Goal: Task Accomplishment & Management: Manage account settings

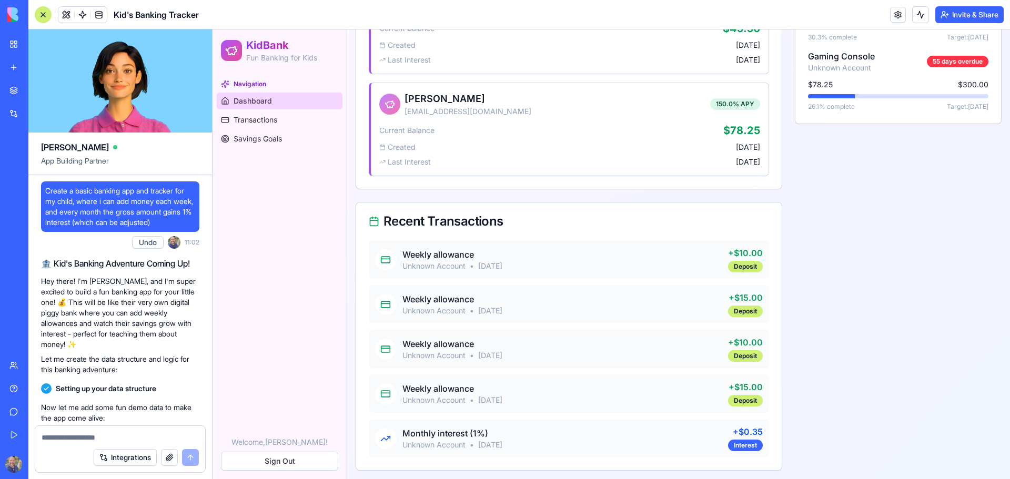
scroll to position [368, 0]
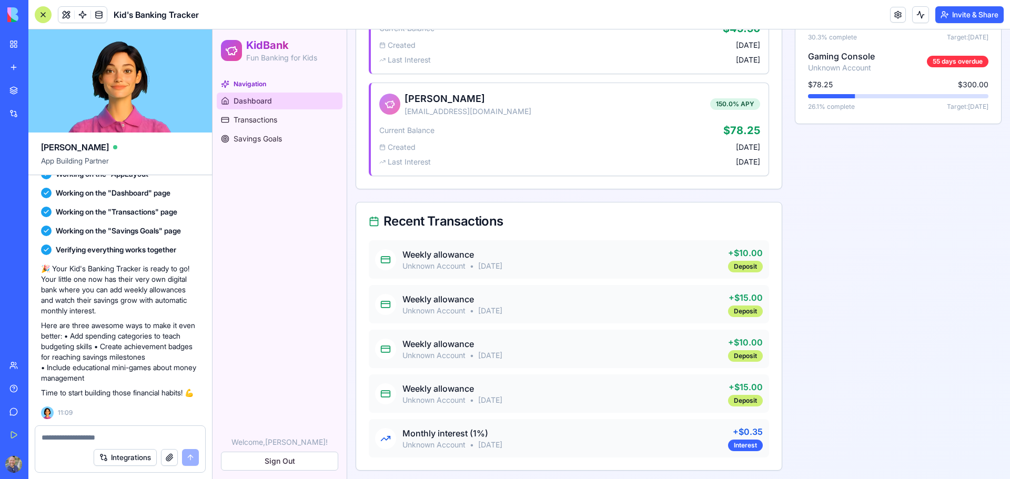
click at [13, 44] on link "My Workspace" at bounding box center [24, 44] width 42 height 21
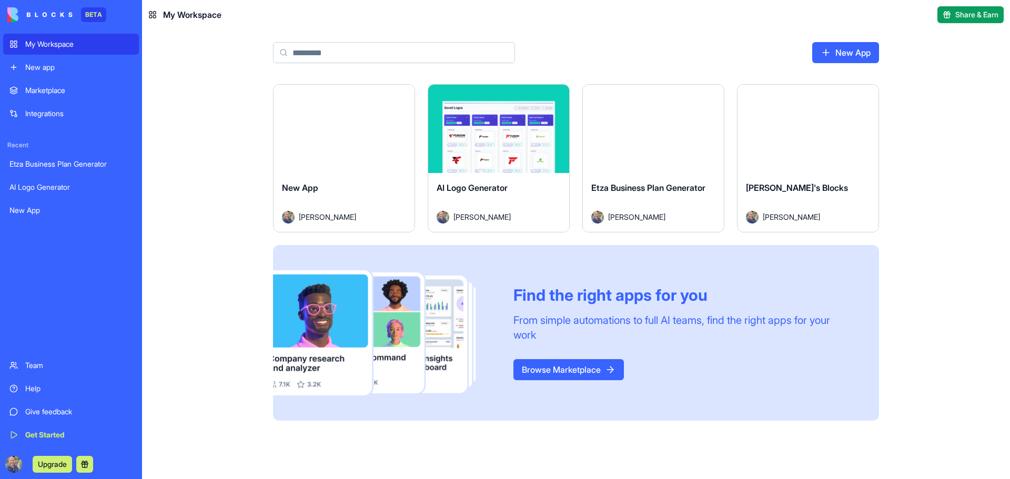
click at [399, 98] on html "BETA My Workspace New app Marketplace Integrations Recent Etza Business Plan Ge…" at bounding box center [505, 239] width 1010 height 479
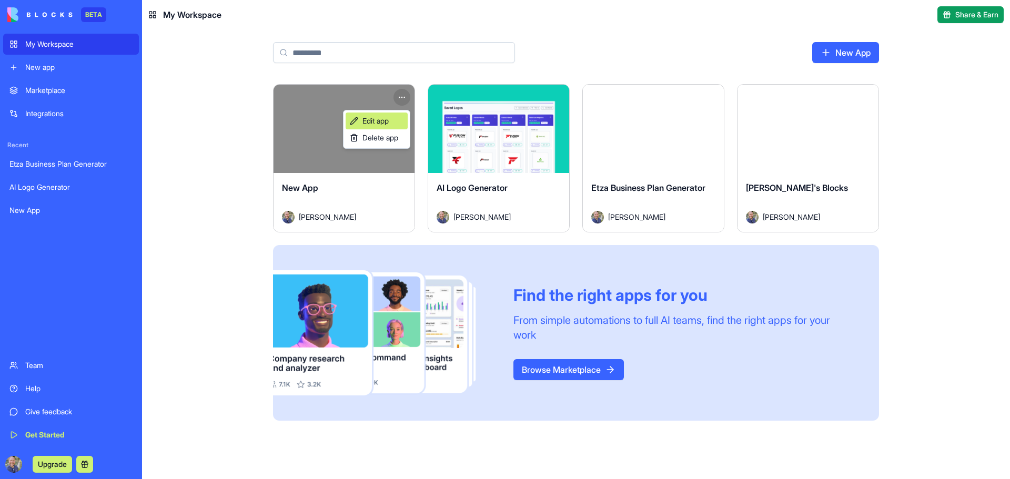
click at [383, 118] on span "Edit app" at bounding box center [375, 121] width 26 height 11
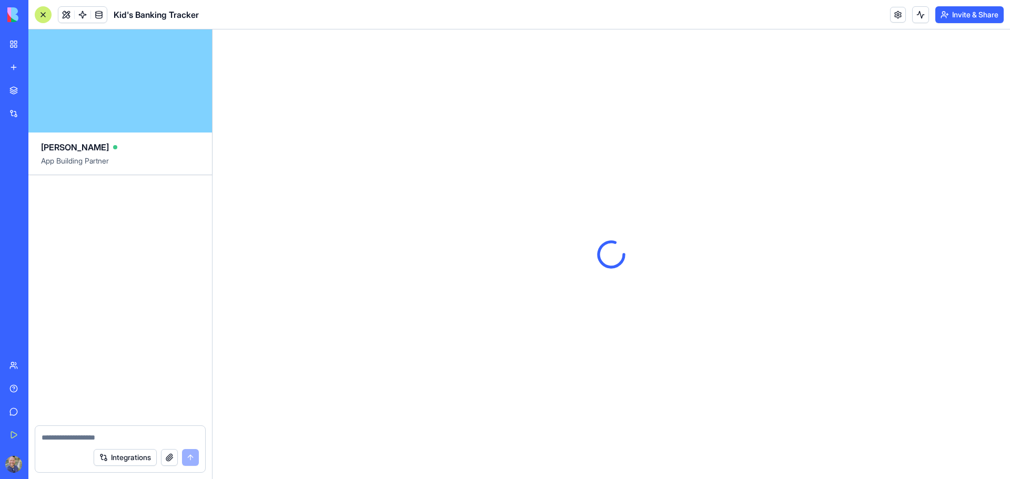
scroll to position [368, 0]
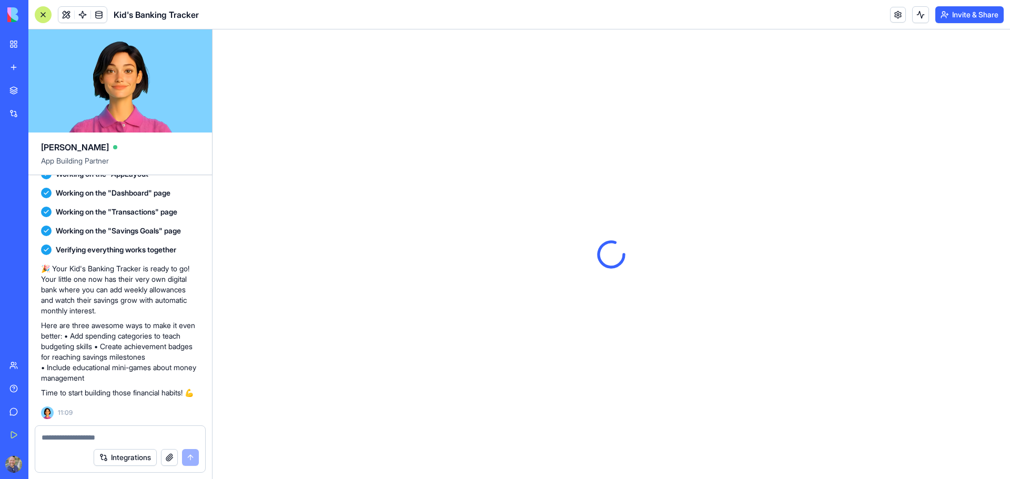
click at [212, 18] on header "Kid's Banking Tracker Invite & Share" at bounding box center [518, 14] width 981 height 29
click at [155, 11] on span "Kid's Banking Tracker" at bounding box center [156, 14] width 85 height 13
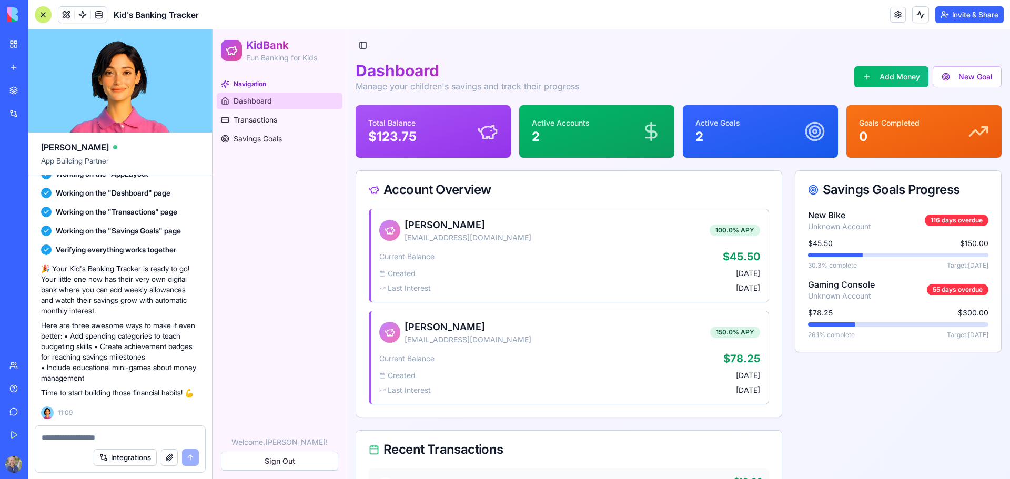
click at [17, 36] on link "My Workspace" at bounding box center [24, 44] width 42 height 21
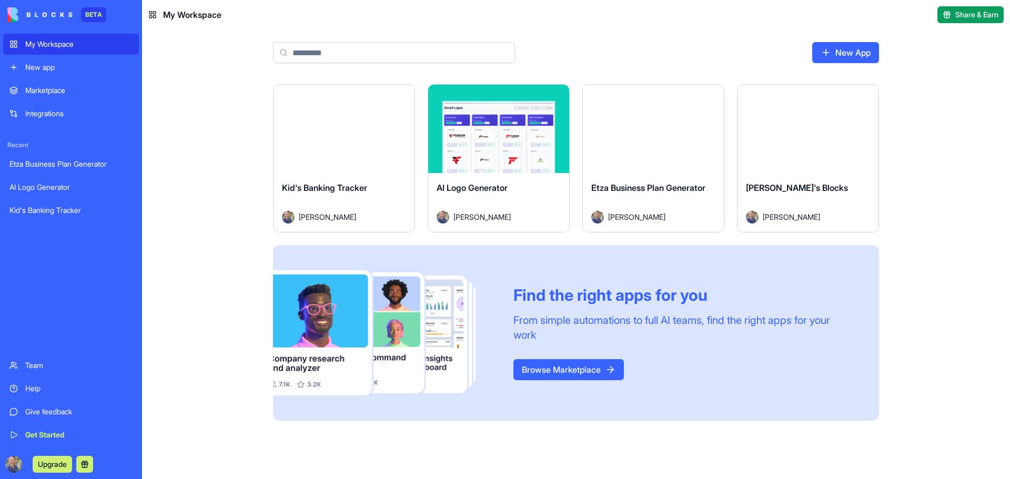
click at [854, 154] on div "Launch" at bounding box center [807, 129] width 141 height 88
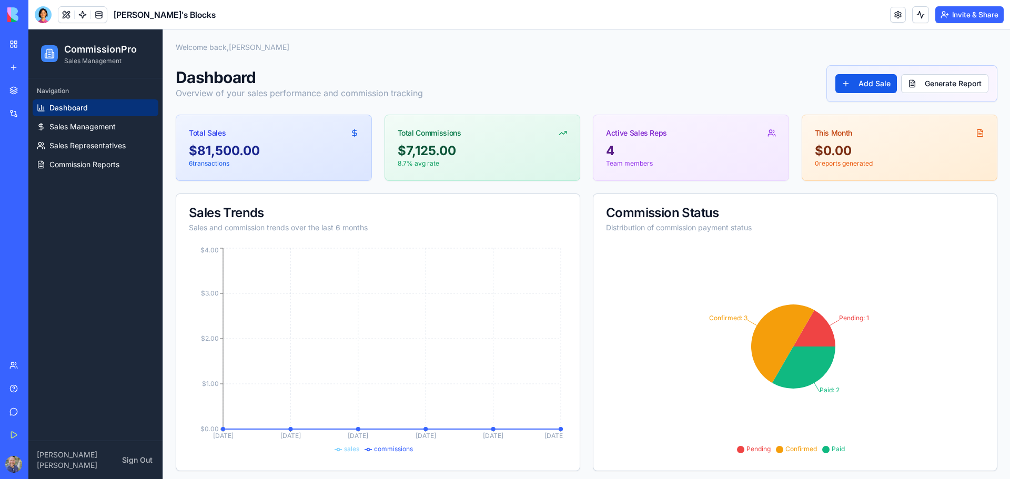
click at [35, 44] on div "My Workspace" at bounding box center [32, 44] width 14 height 11
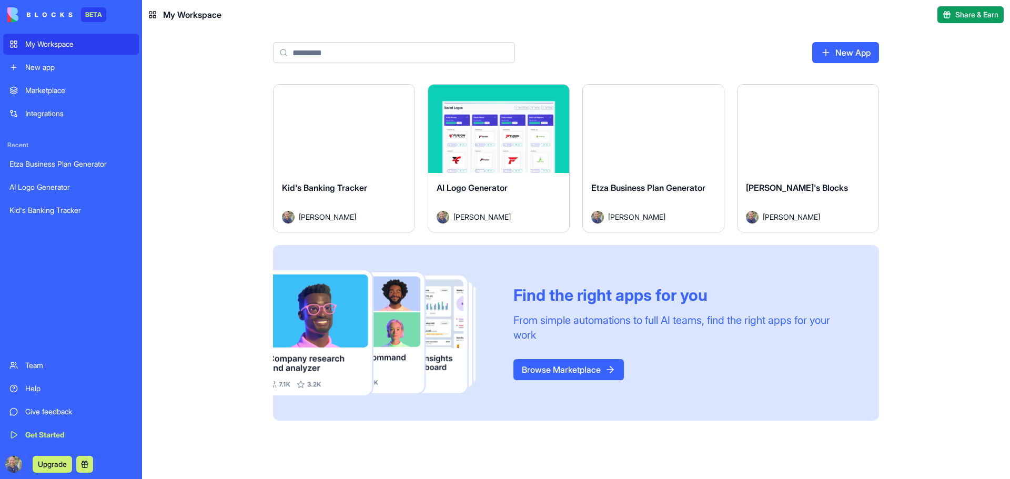
click at [865, 97] on html "BETA My Workspace New app Marketplace Integrations Recent Etza Business Plan Ge…" at bounding box center [505, 239] width 1010 height 479
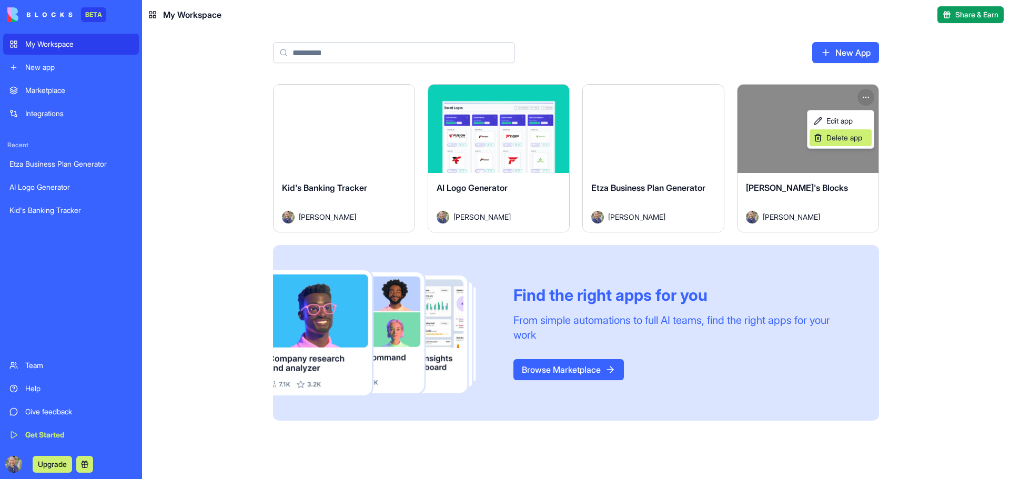
click at [862, 139] on span "Delete app" at bounding box center [844, 138] width 36 height 11
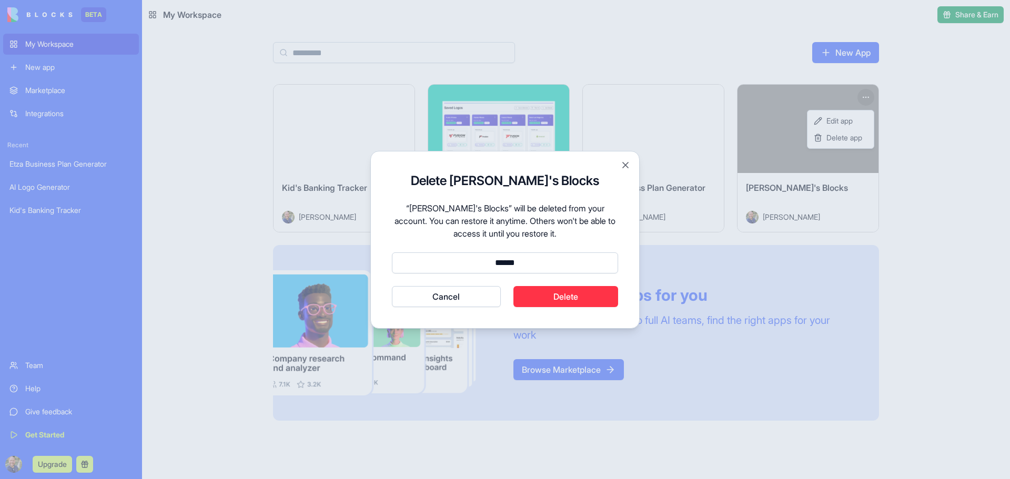
type input "******"
click at [533, 308] on div "Delete [PERSON_NAME]'s Blocks “[PERSON_NAME]'s Blocks” will be deleted from you…" at bounding box center [504, 240] width 269 height 178
click at [533, 300] on button "Delete" at bounding box center [565, 296] width 105 height 21
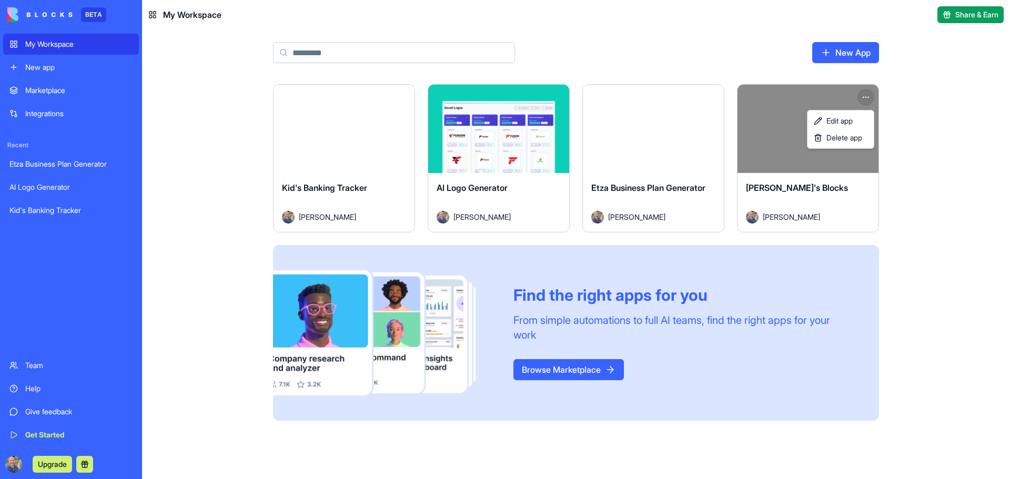
click at [951, 165] on html "BETA My Workspace New app Marketplace Integrations Recent Etza Business Plan Ge…" at bounding box center [505, 239] width 1010 height 479
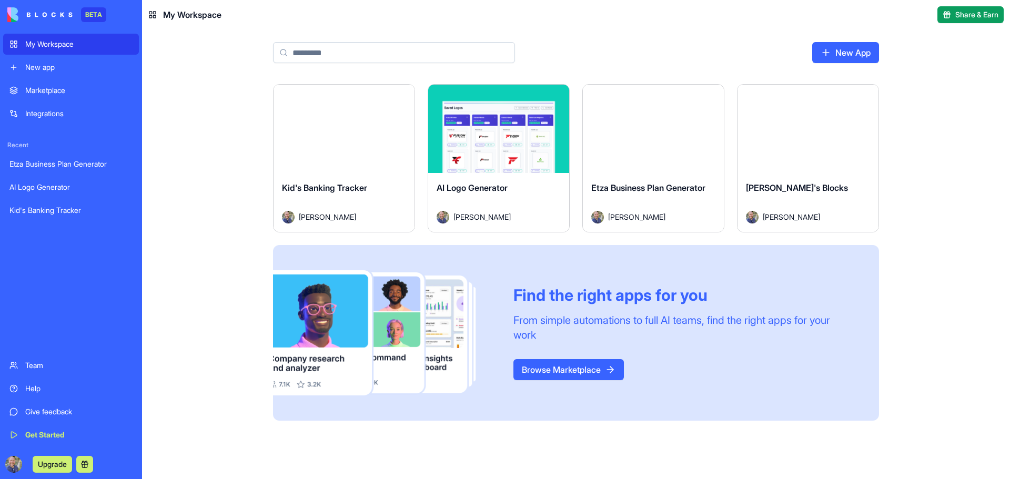
click at [582, 371] on link "Browse Marketplace" at bounding box center [568, 369] width 110 height 21
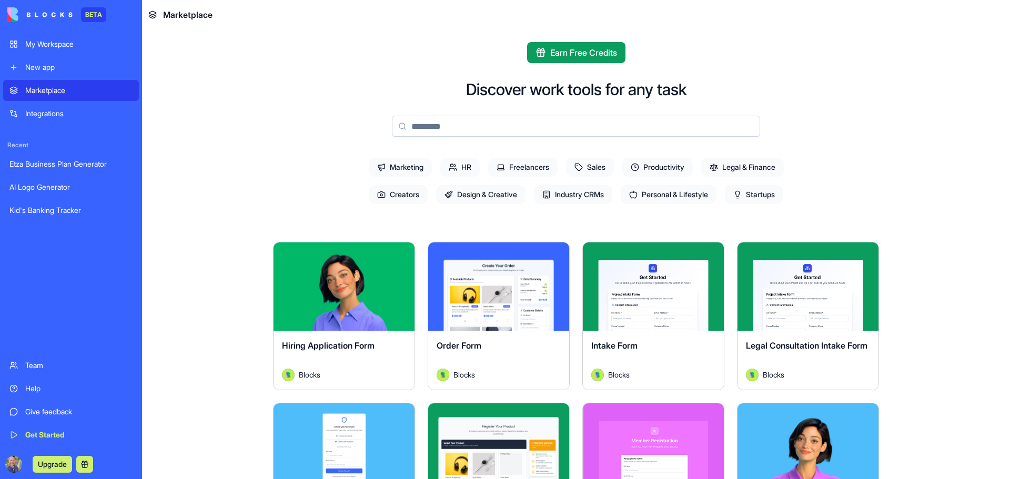
click at [599, 163] on span "Sales" at bounding box center [590, 167] width 48 height 19
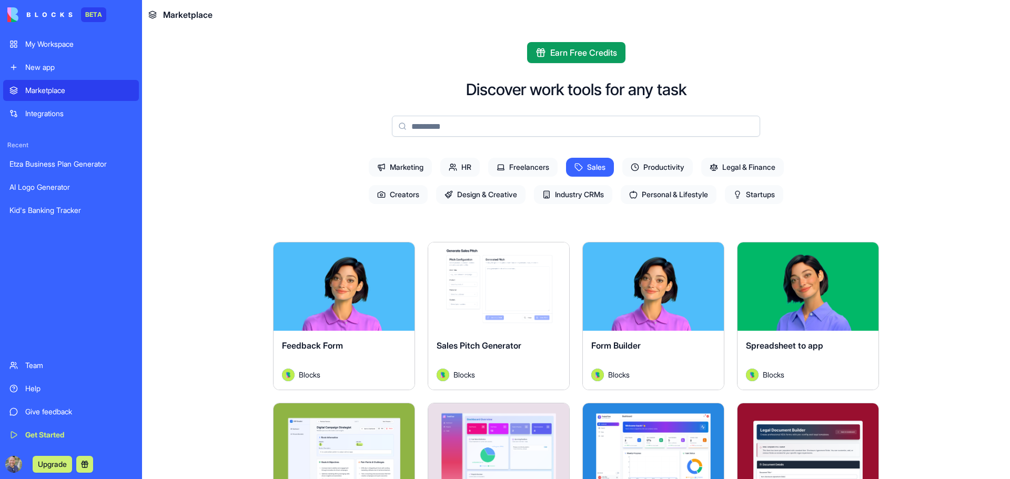
click at [522, 171] on span "Freelancers" at bounding box center [522, 167] width 69 height 19
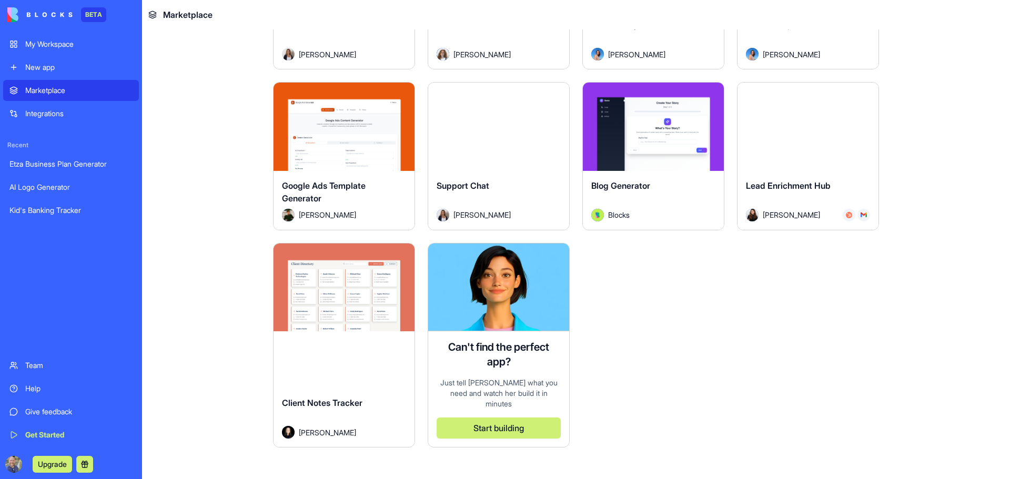
scroll to position [1209, 0]
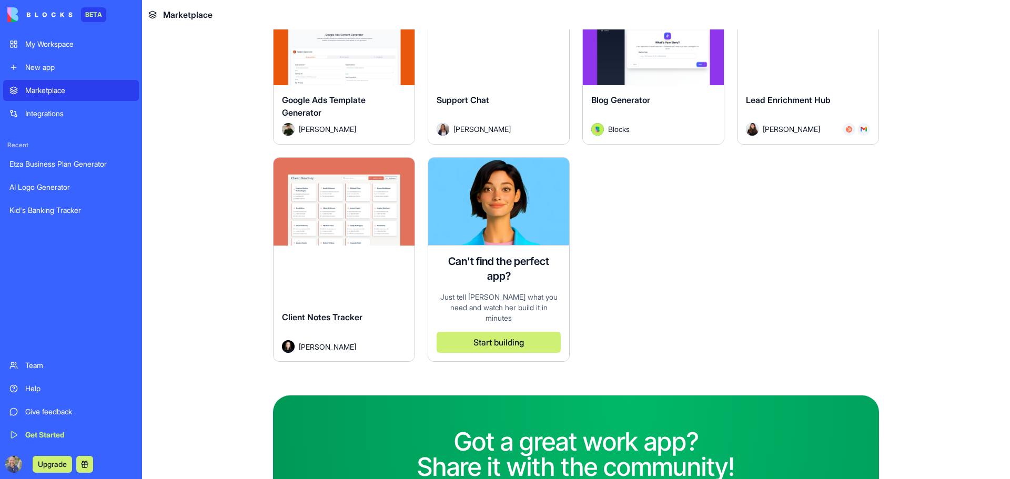
click at [76, 39] on div "My Workspace" at bounding box center [78, 44] width 107 height 11
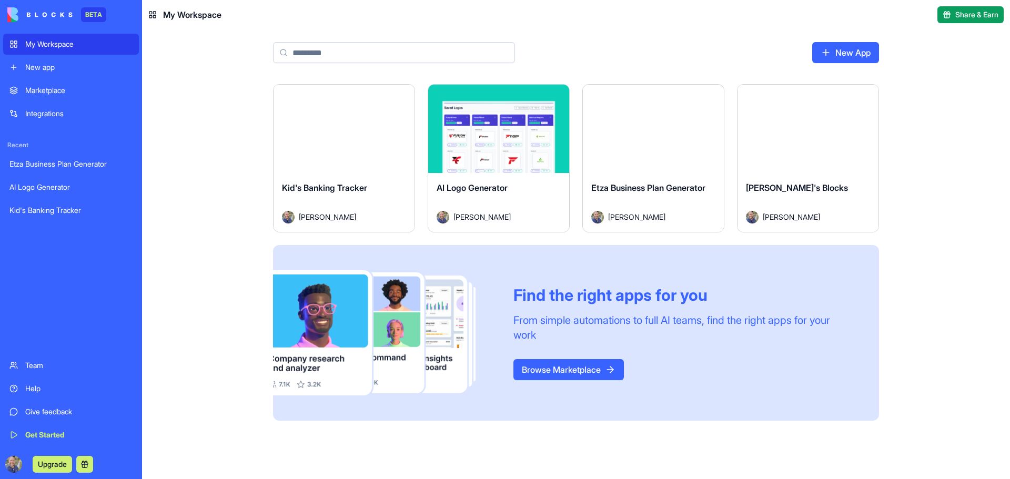
click at [396, 167] on div "Launch" at bounding box center [343, 129] width 141 height 88
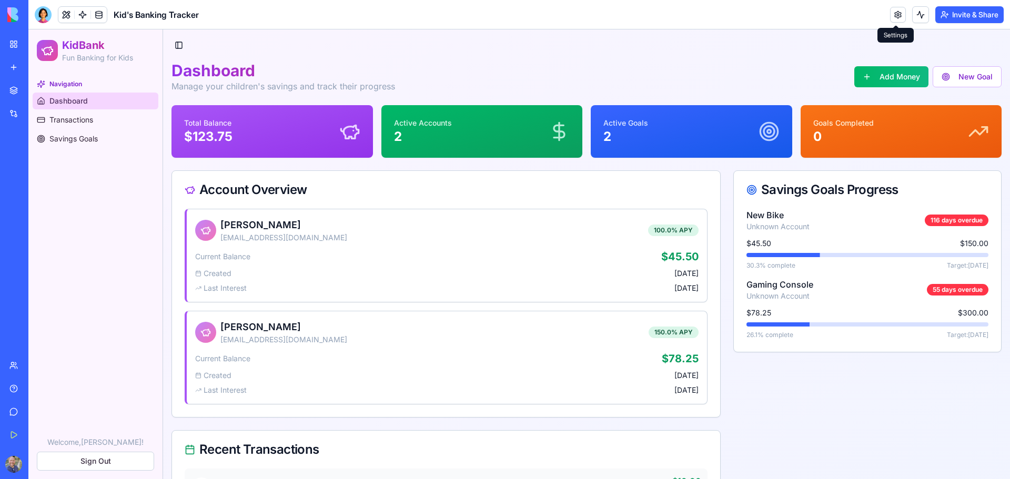
click at [893, 12] on link at bounding box center [898, 15] width 16 height 16
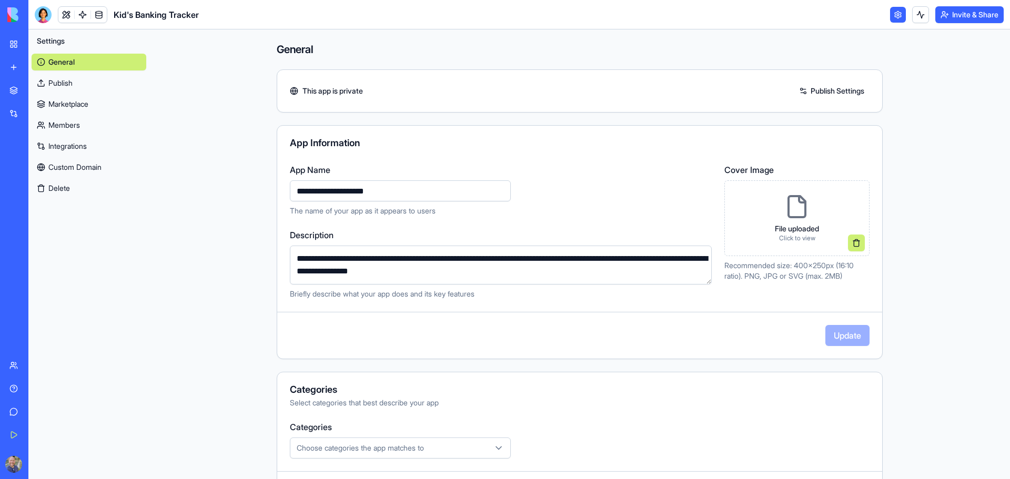
click at [833, 92] on link "Publish Settings" at bounding box center [831, 91] width 76 height 17
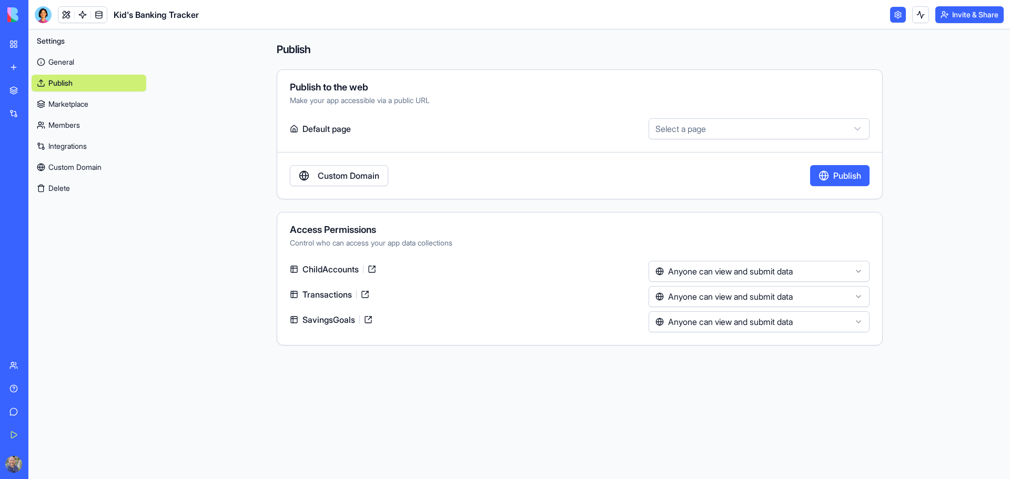
click at [775, 131] on html "**********" at bounding box center [505, 239] width 1010 height 479
select select "**********"
click at [847, 174] on button "Publish" at bounding box center [839, 175] width 59 height 21
click at [60, 60] on link "General" at bounding box center [89, 62] width 115 height 17
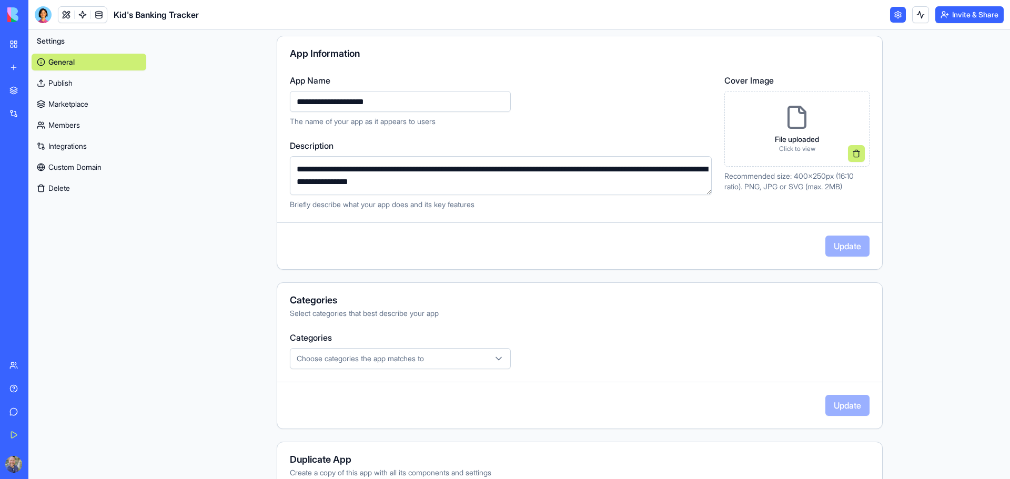
scroll to position [105, 0]
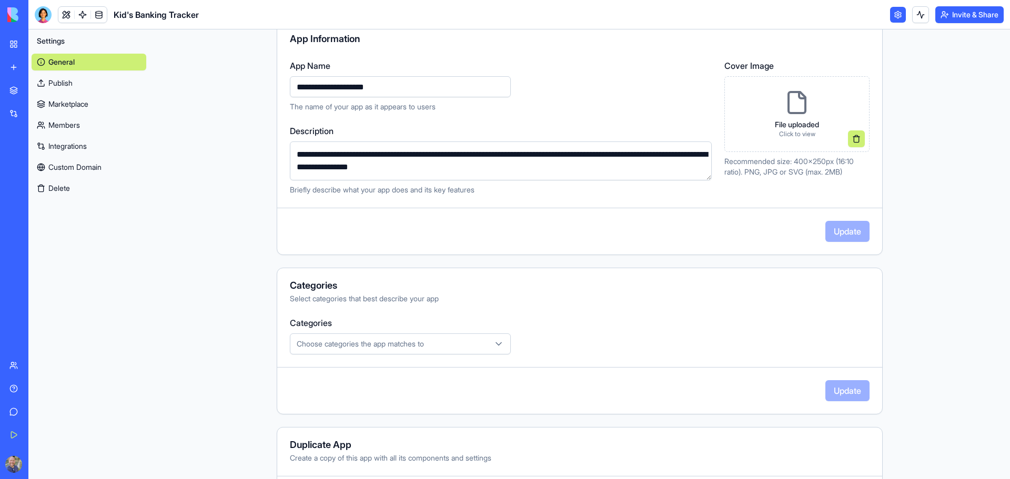
click at [453, 345] on div "Choose categories the app matches to" at bounding box center [400, 344] width 216 height 11
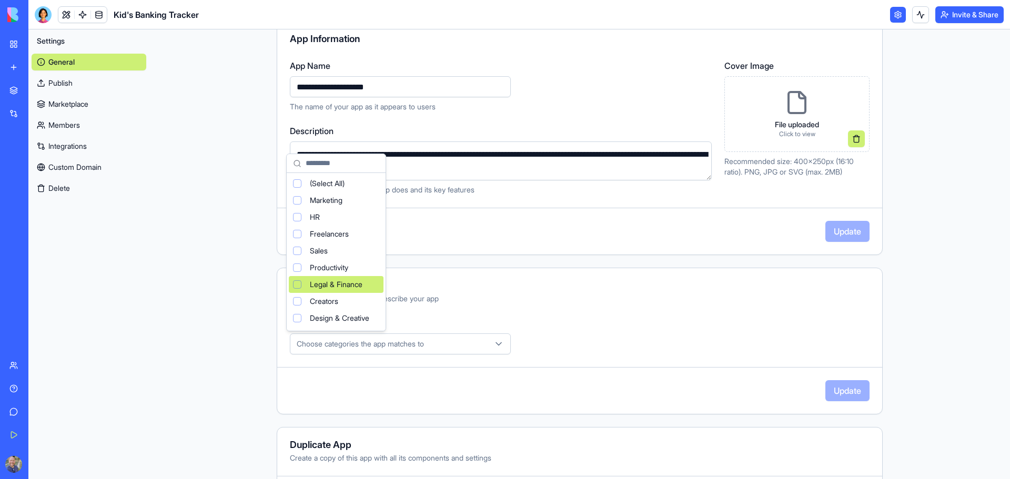
click at [351, 280] on span "Legal & Finance" at bounding box center [336, 284] width 53 height 11
click at [845, 395] on html "**********" at bounding box center [505, 239] width 1010 height 479
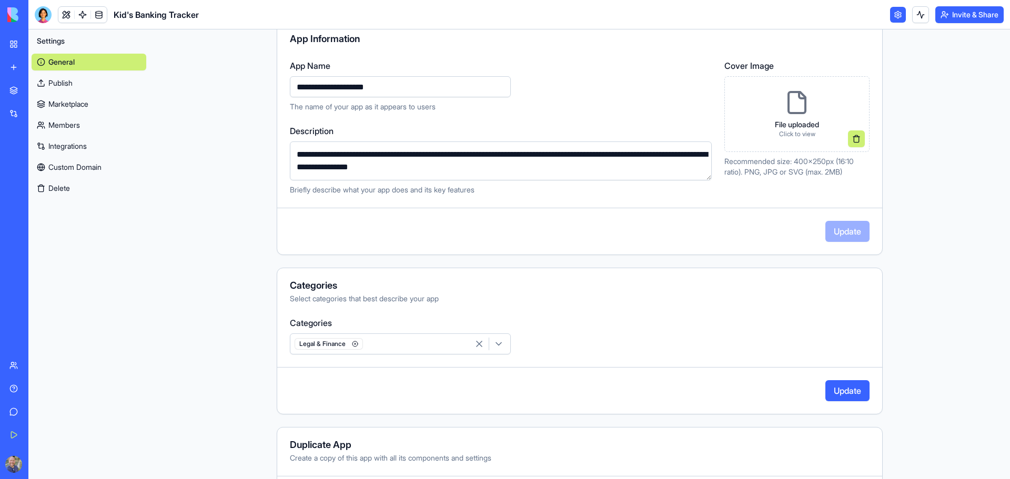
click at [841, 393] on button "Update" at bounding box center [847, 390] width 44 height 21
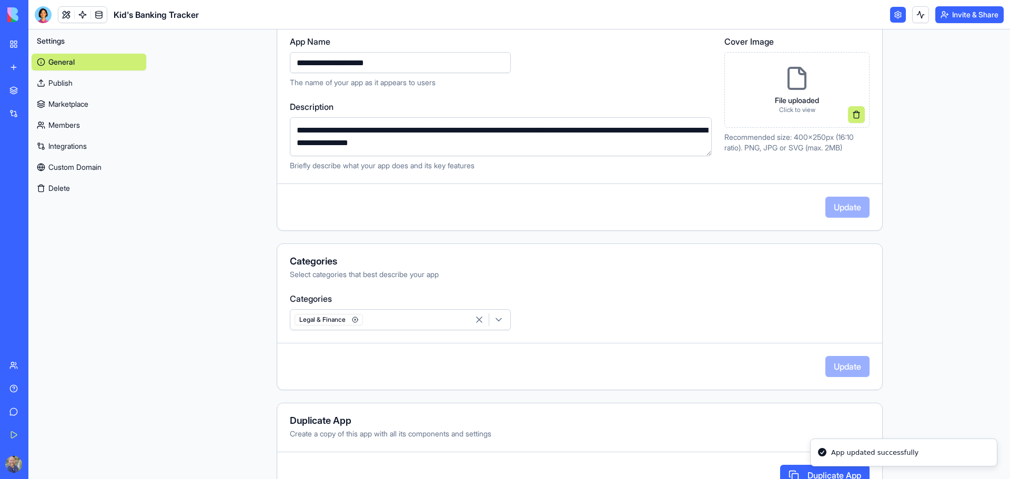
scroll to position [162, 0]
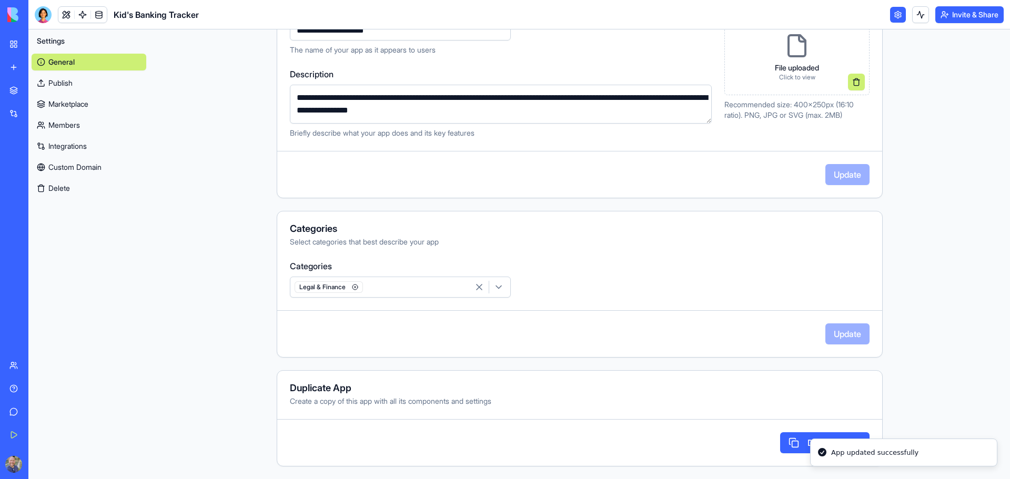
click at [7, 41] on link "My Workspace" at bounding box center [24, 44] width 42 height 21
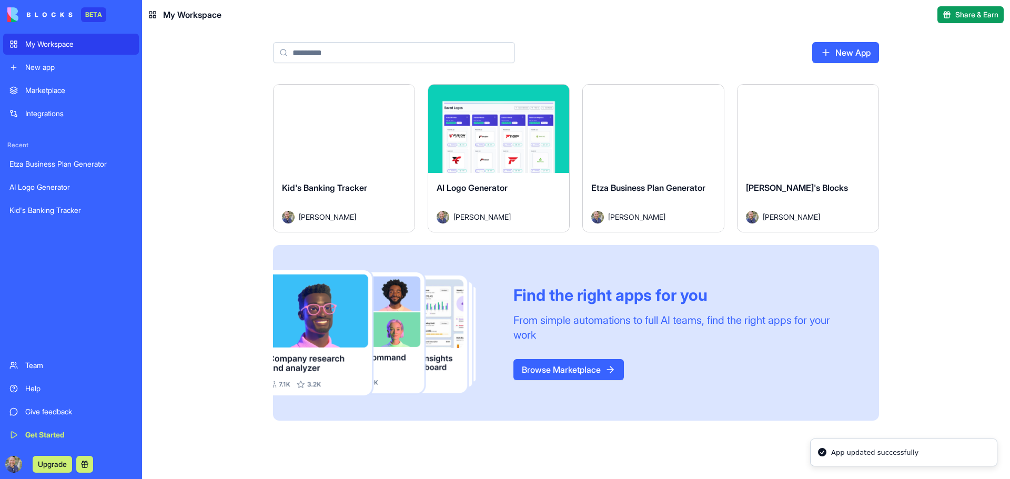
click at [575, 368] on link "Browse Marketplace" at bounding box center [568, 369] width 110 height 21
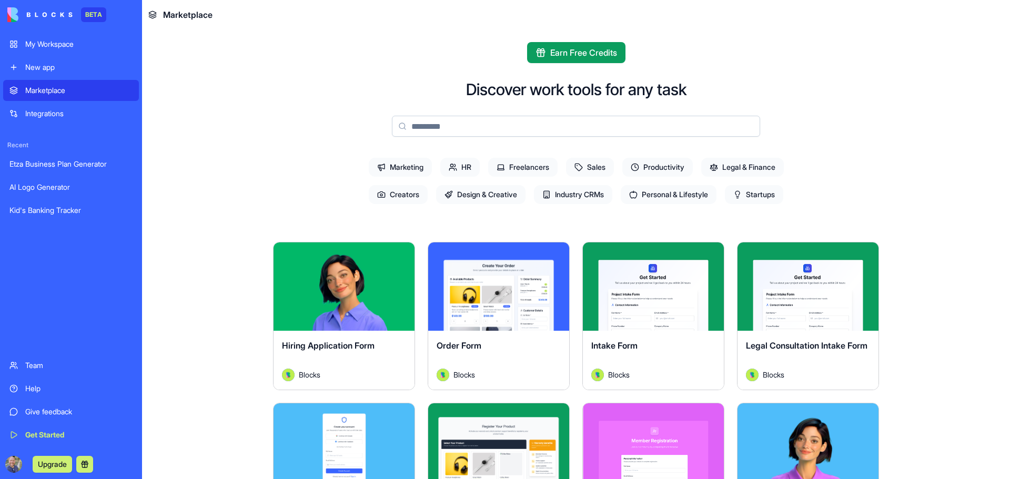
click at [745, 168] on span "Legal & Finance" at bounding box center [742, 167] width 83 height 19
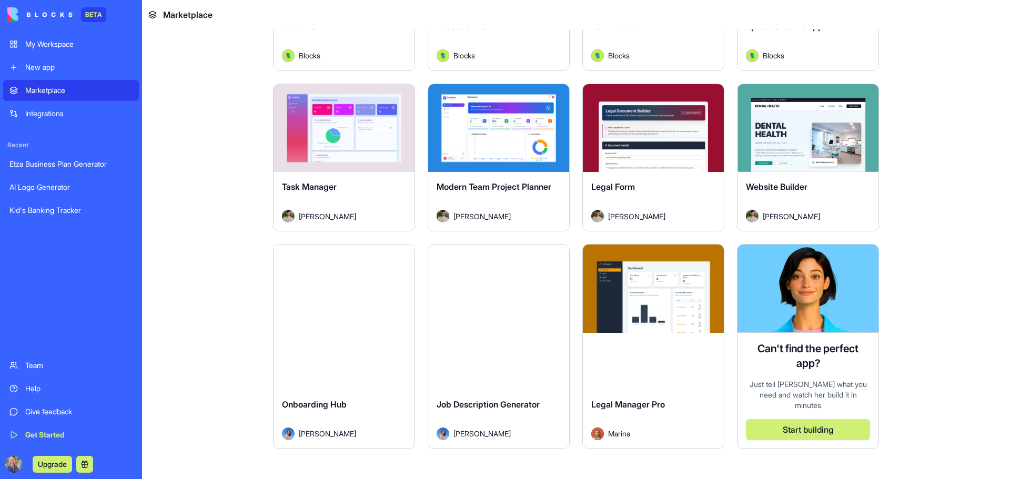
scroll to position [207, 0]
